Goal: Task Accomplishment & Management: Complete application form

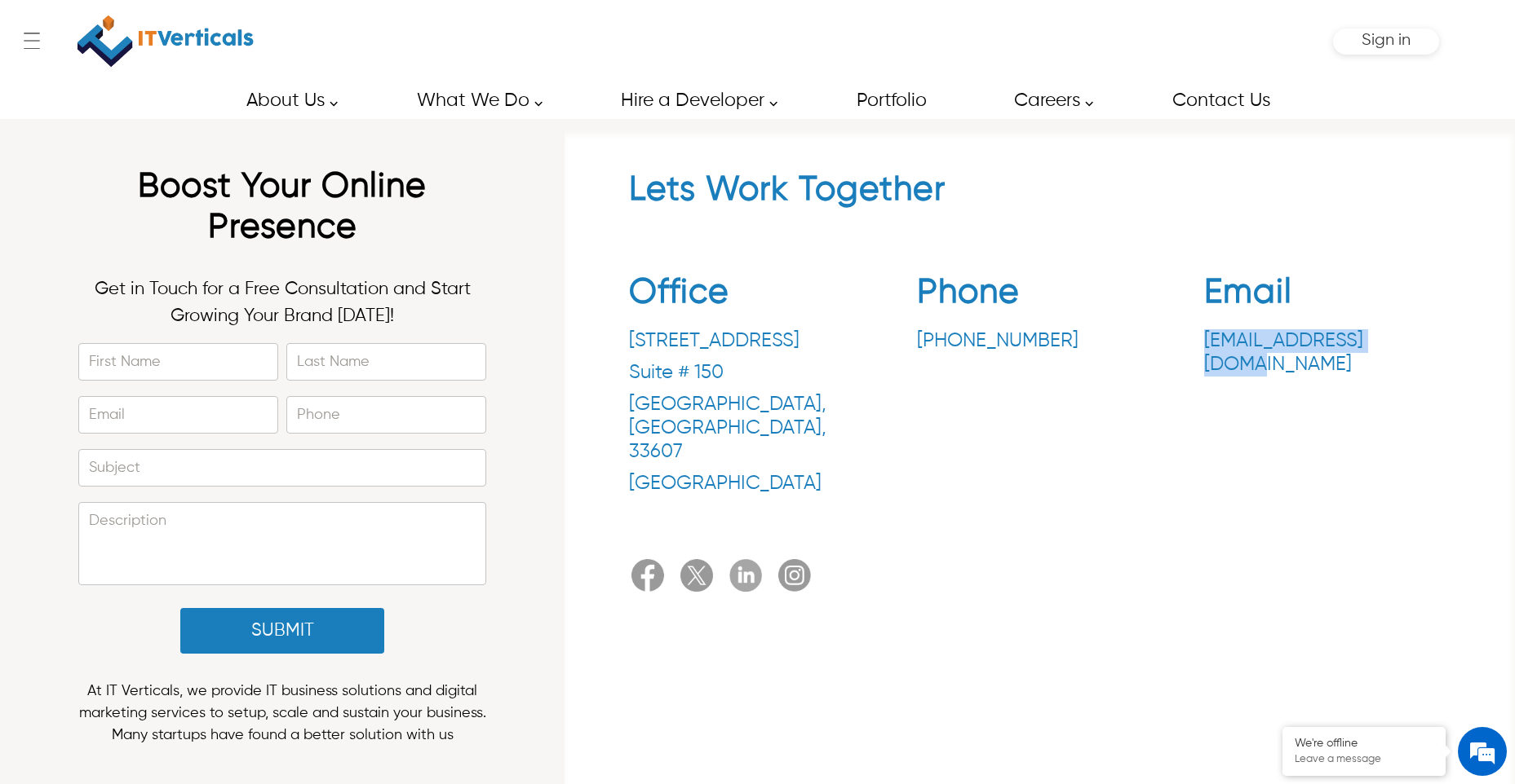
copy p "[EMAIL_ADDRESS][DOMAIN_NAME]"
drag, startPoint x: 1202, startPoint y: 333, endPoint x: 1397, endPoint y: 337, distance: 195.0
click at [1397, 337] on div "Office 3030 N Rocky Point Dr. Suite # 150 Tampa , FL , 33607 United States Phon…" at bounding box center [1040, 387] width 822 height 256
copy p "[PHONE_NUMBER]"
drag, startPoint x: 900, startPoint y: 334, endPoint x: 1057, endPoint y: 359, distance: 159.0
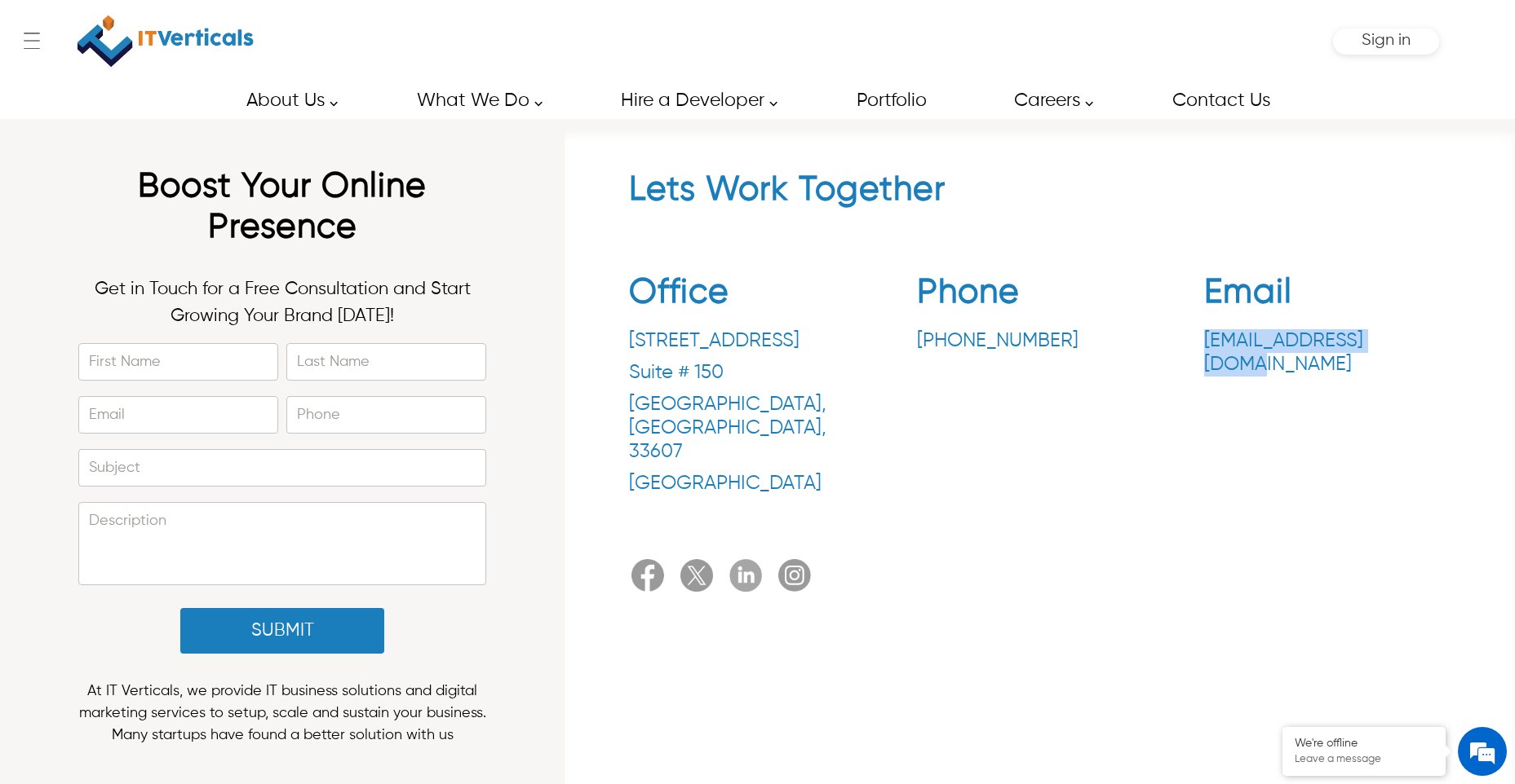
click at [1057, 359] on div "Office 3030 N Rocky Point Dr. Suite # 150 Tampa , FL , 33607 United States Phon…" at bounding box center [1040, 387] width 822 height 256
click at [162, 364] on input "First Name" at bounding box center [178, 361] width 198 height 36
type input "**********"
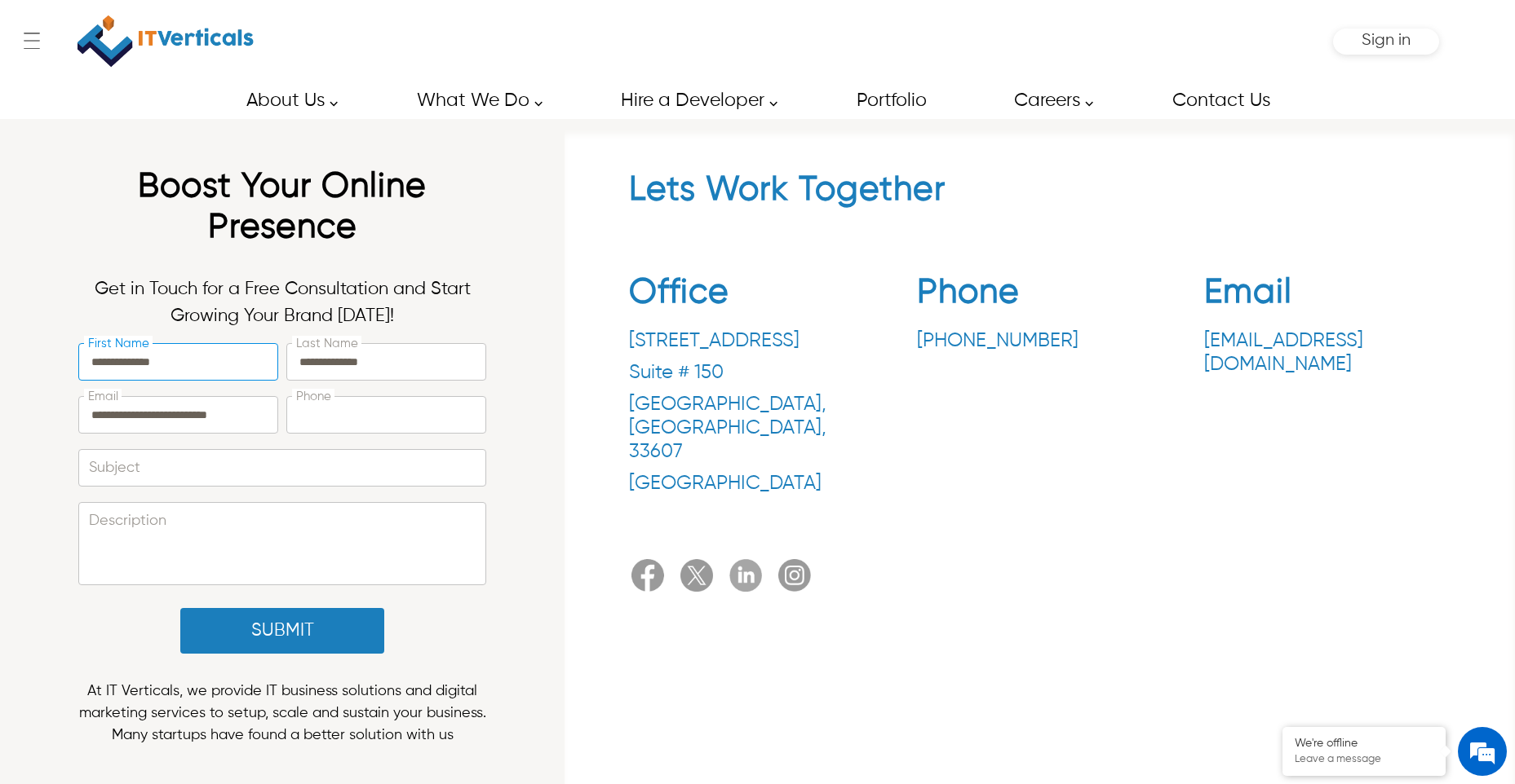
type input "**********"
click at [219, 468] on input "Subject" at bounding box center [282, 468] width 406 height 36
type input "**********"
click at [221, 529] on textarea "Description" at bounding box center [282, 543] width 406 height 81
paste textarea "**********"
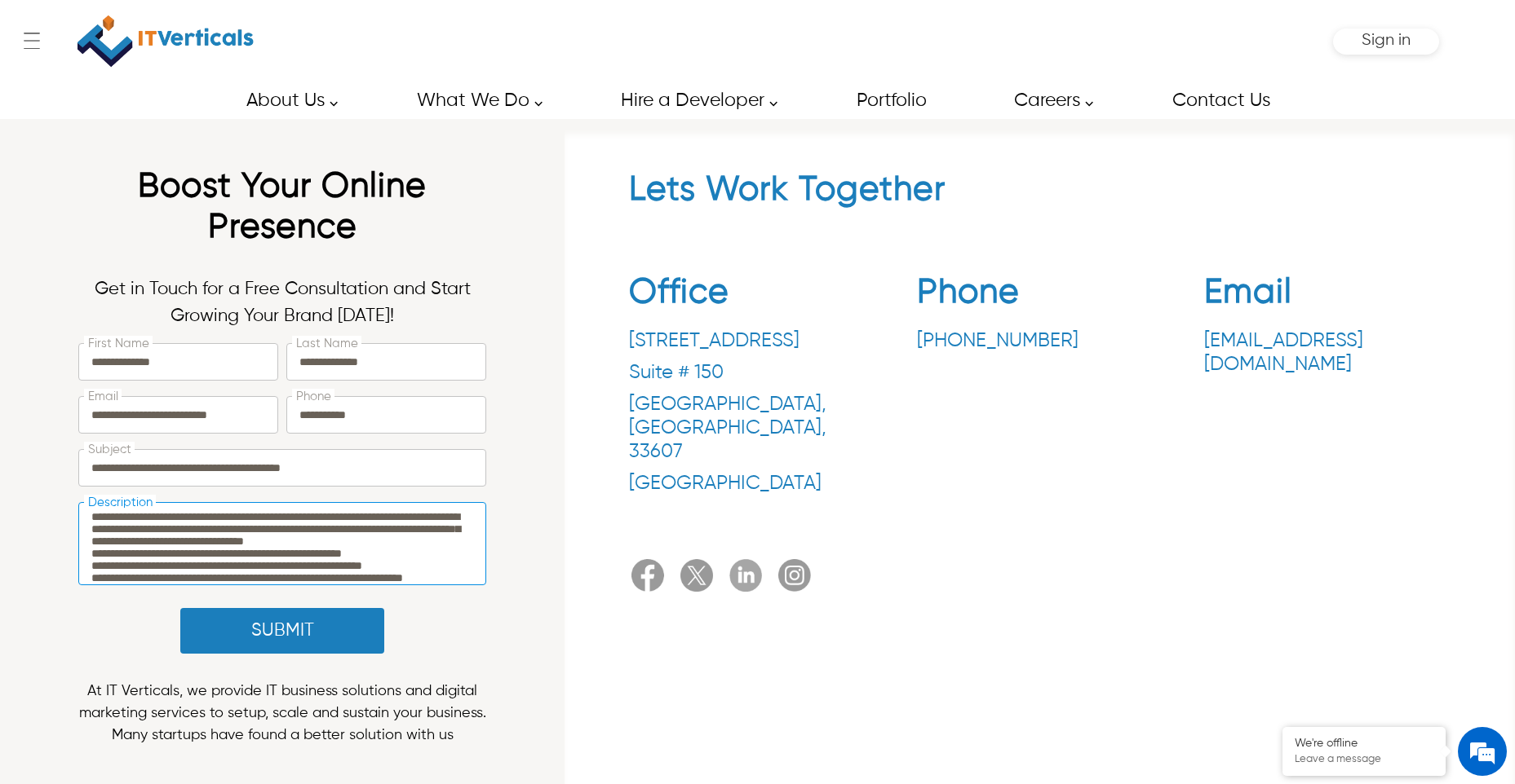
scroll to position [437, 0]
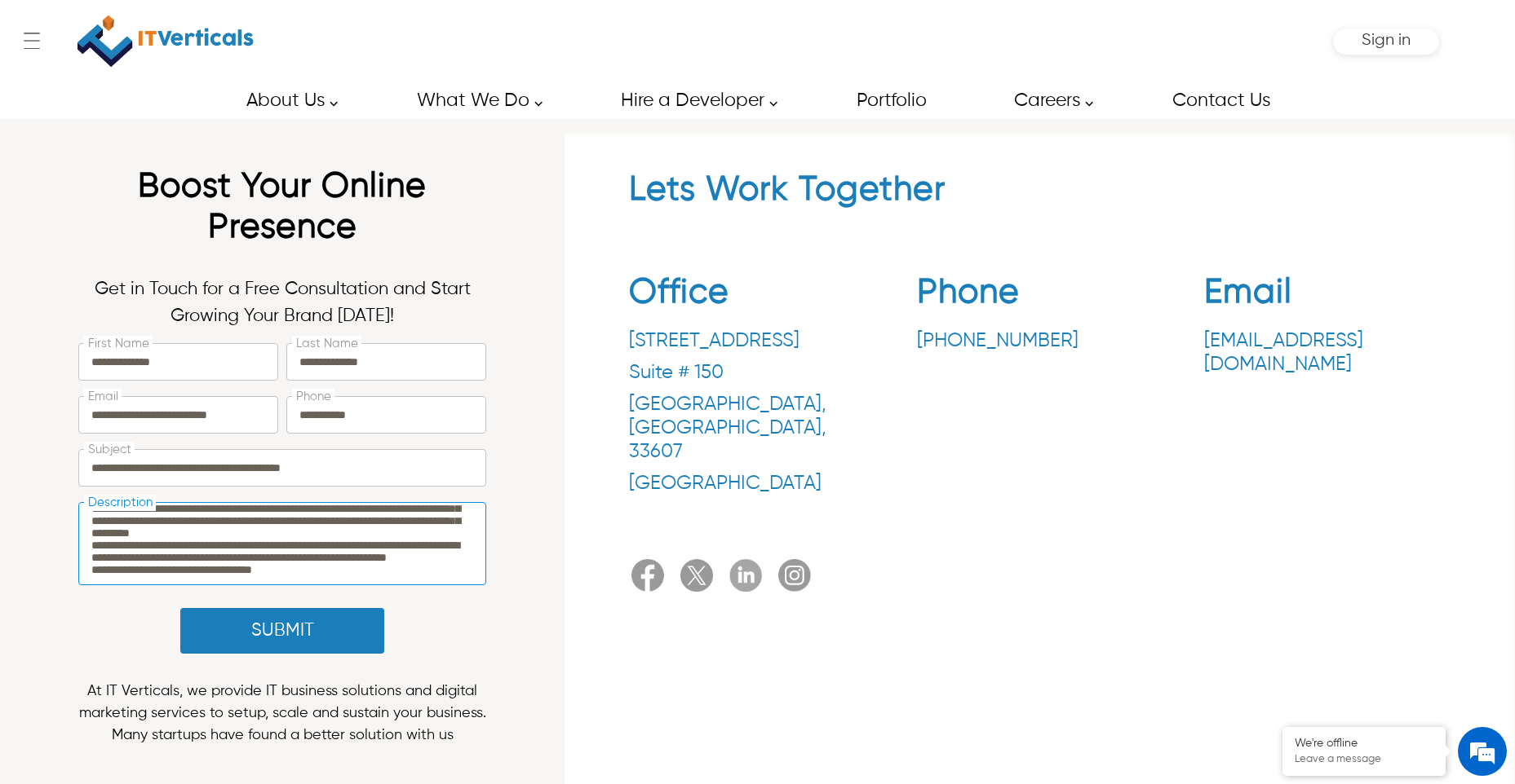
type textarea "**********"
click at [286, 632] on button "Submit" at bounding box center [283, 631] width 204 height 46
click at [320, 642] on button "Submit" at bounding box center [283, 631] width 204 height 46
click at [269, 621] on button "Submit" at bounding box center [283, 631] width 204 height 46
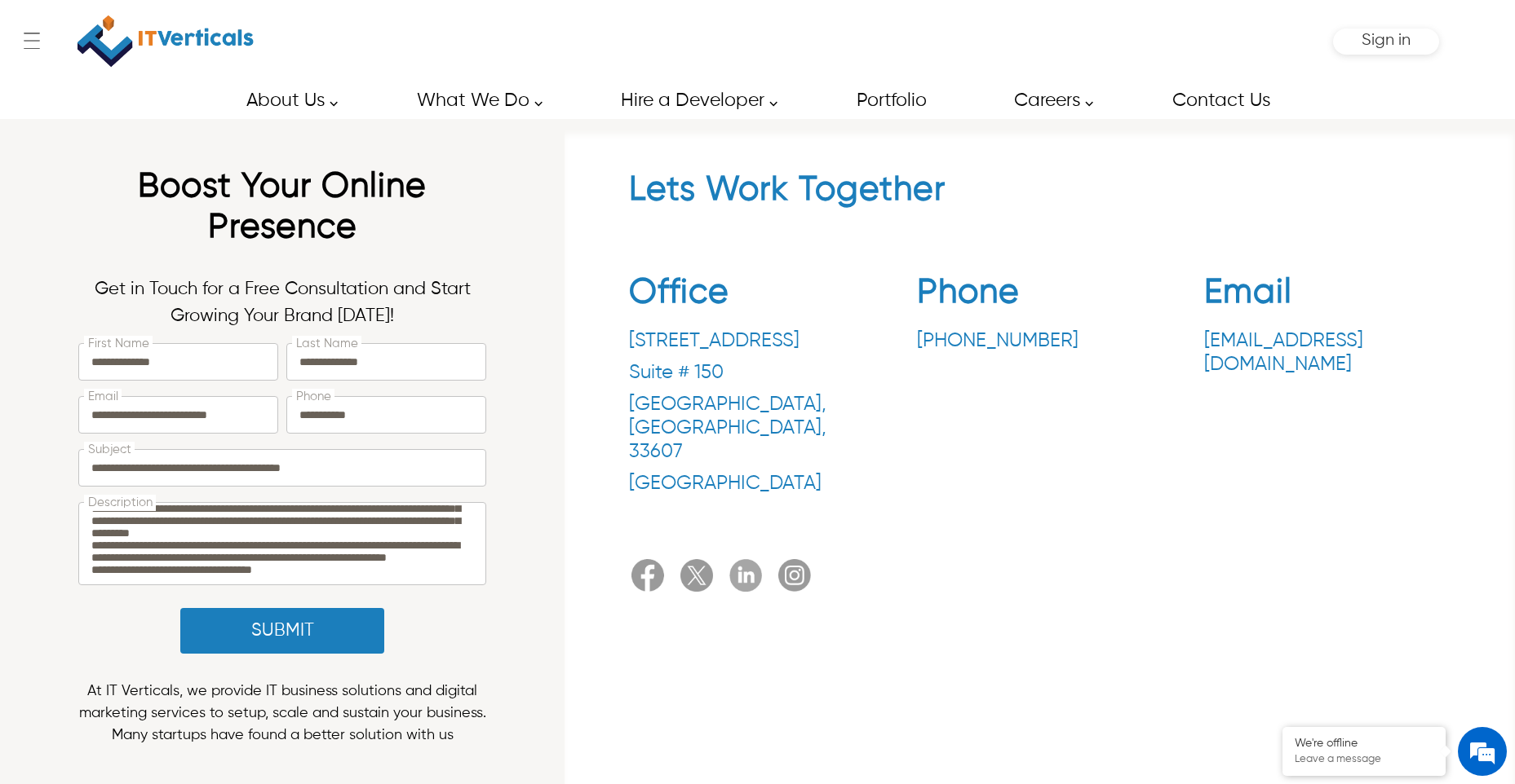
click at [269, 621] on button "Submit" at bounding box center [283, 631] width 204 height 46
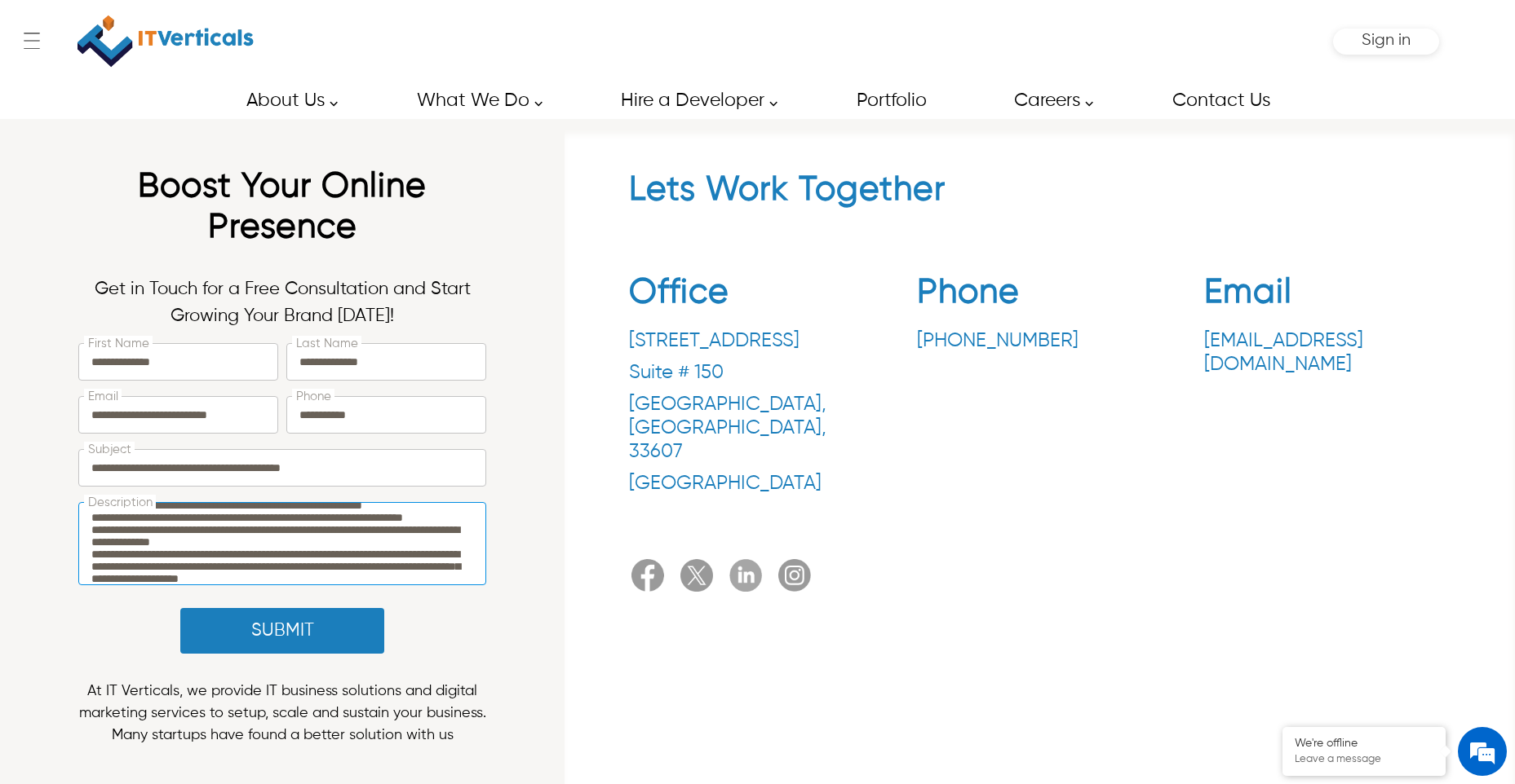
scroll to position [0, 0]
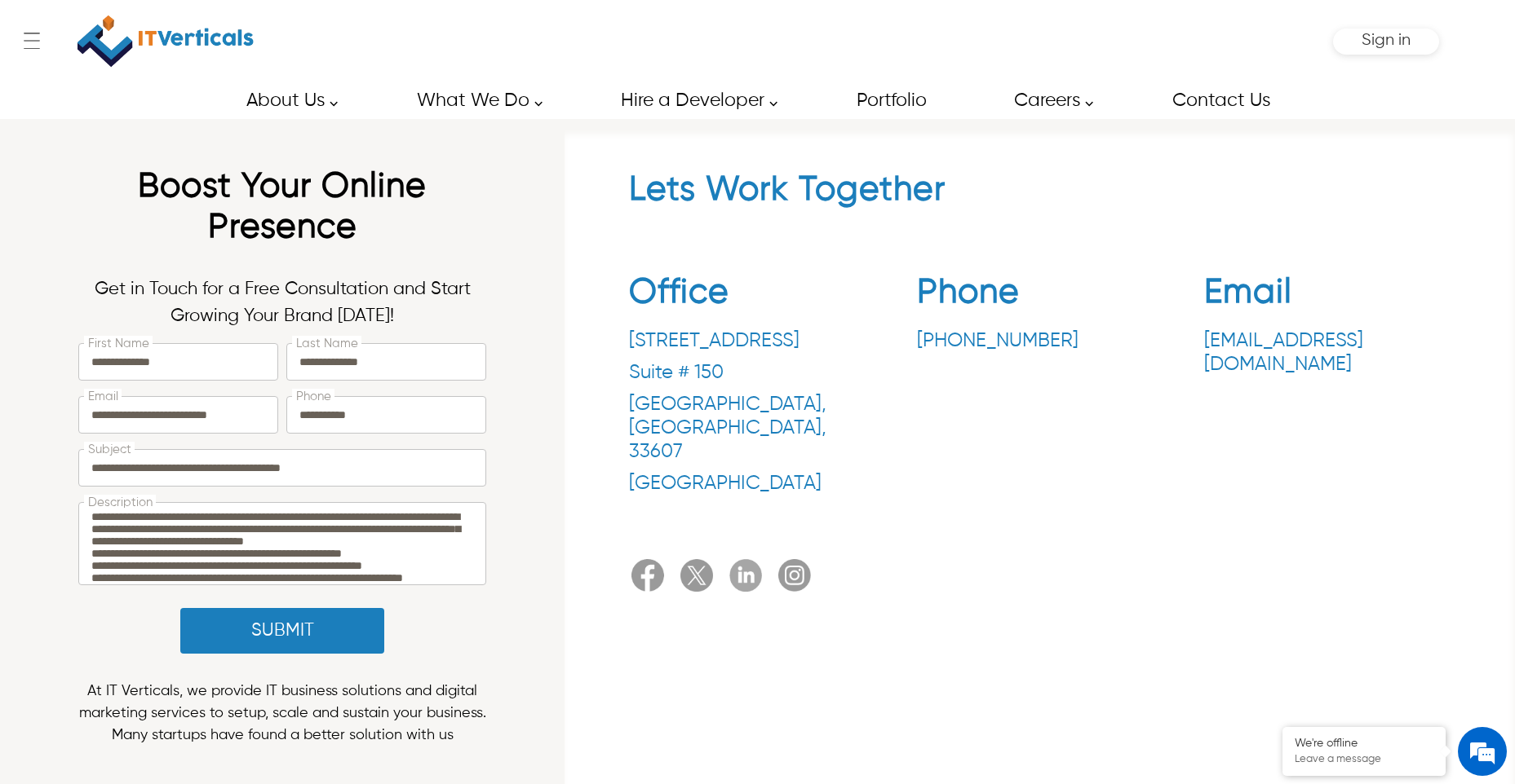
click at [272, 632] on button "Submit" at bounding box center [283, 631] width 204 height 46
drag, startPoint x: 271, startPoint y: 630, endPoint x: 194, endPoint y: 642, distance: 77.9
click at [192, 652] on button "Submit" at bounding box center [283, 631] width 204 height 46
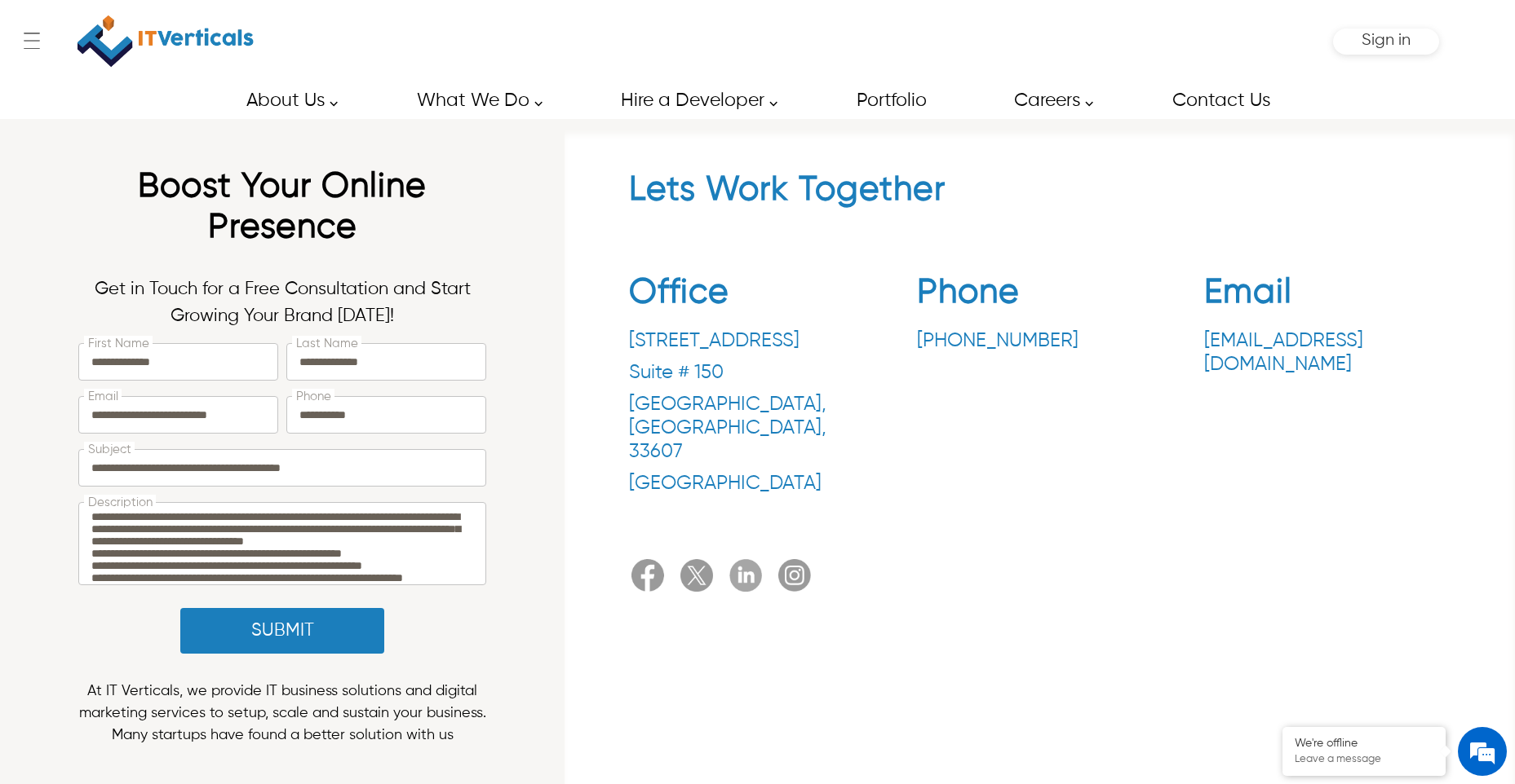
click at [208, 631] on button "Submit" at bounding box center [283, 631] width 204 height 46
click at [257, 623] on button "Submit" at bounding box center [283, 631] width 204 height 46
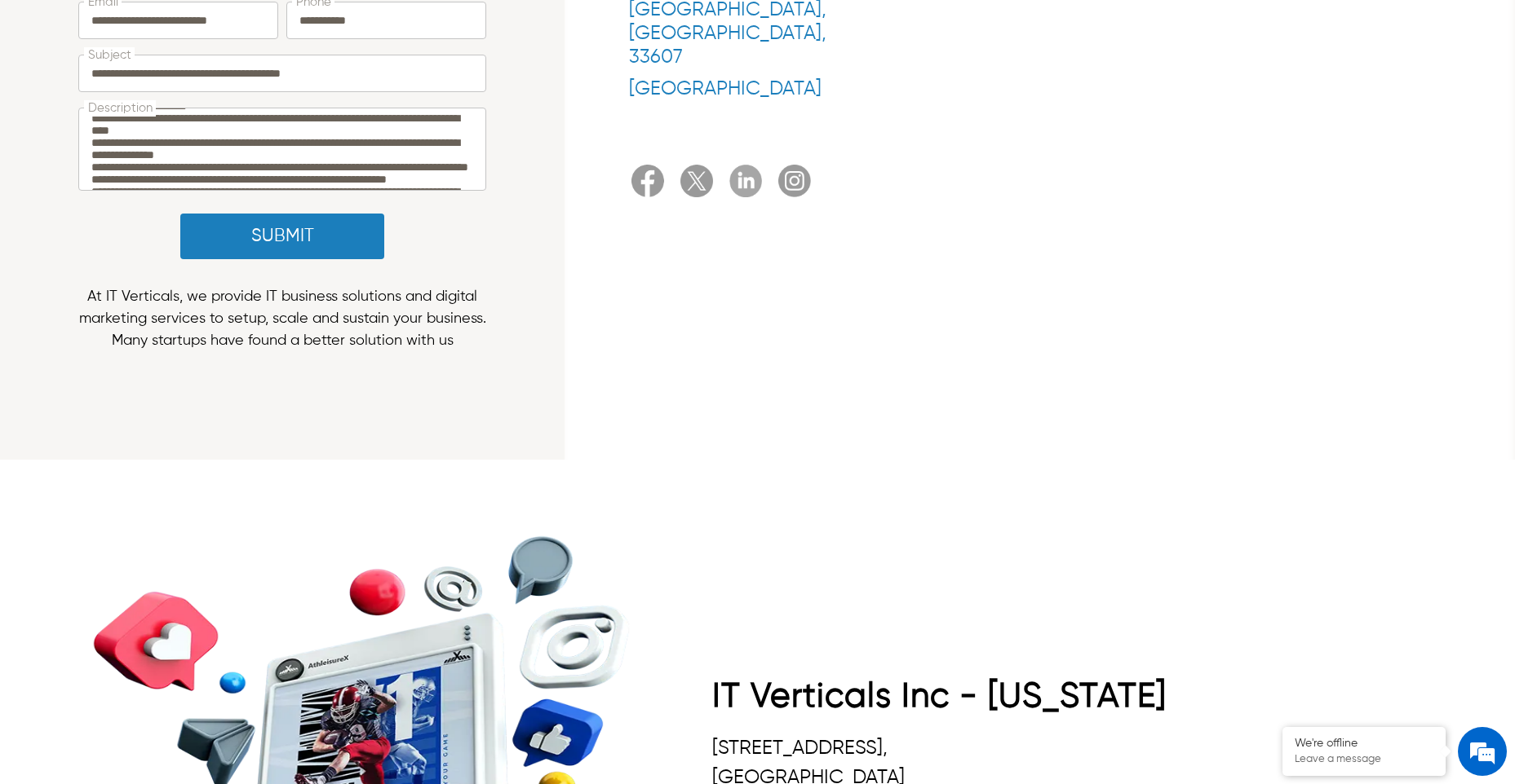
scroll to position [244, 0]
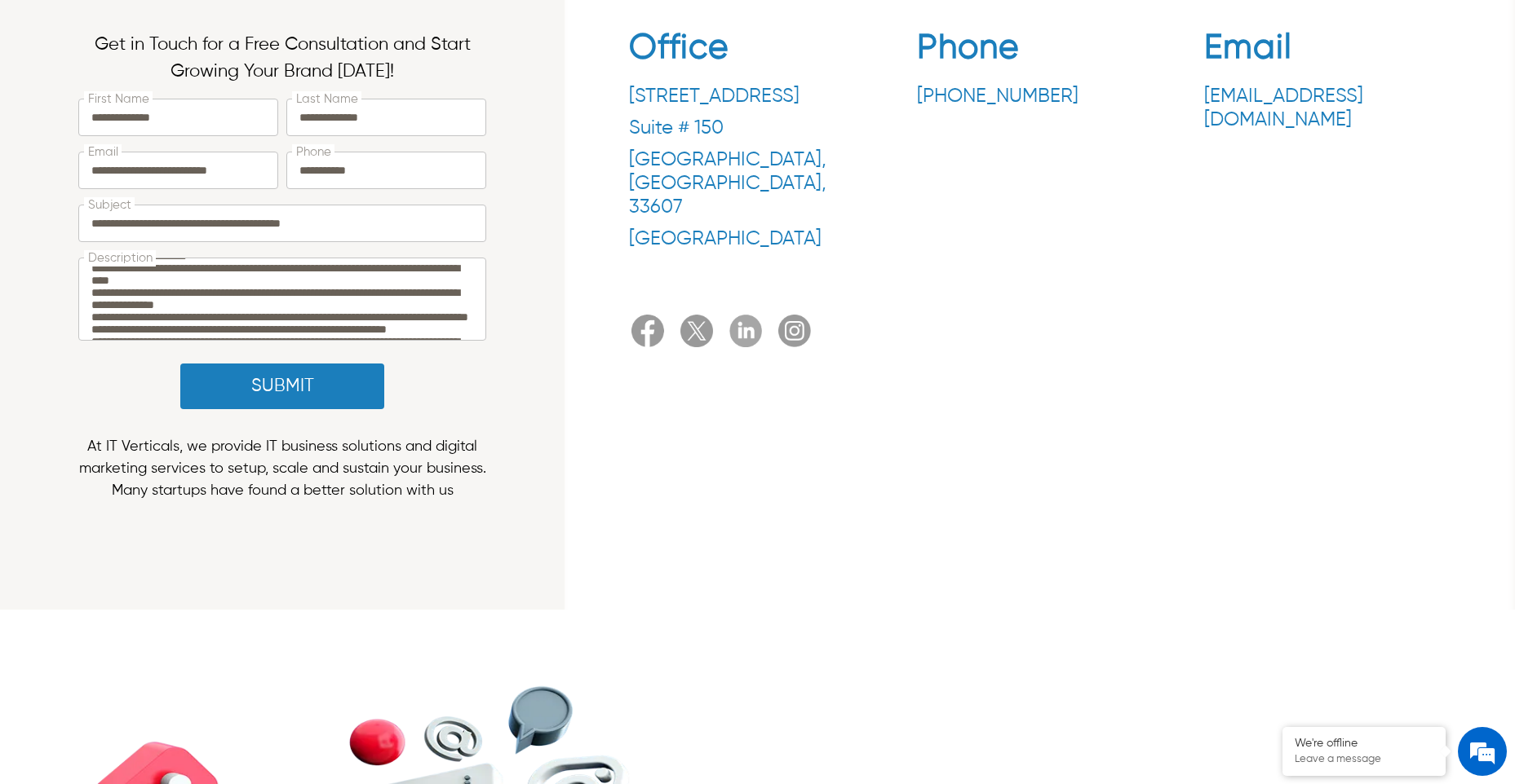
click at [298, 385] on button "Submit" at bounding box center [283, 387] width 204 height 46
